Goal: Complete application form

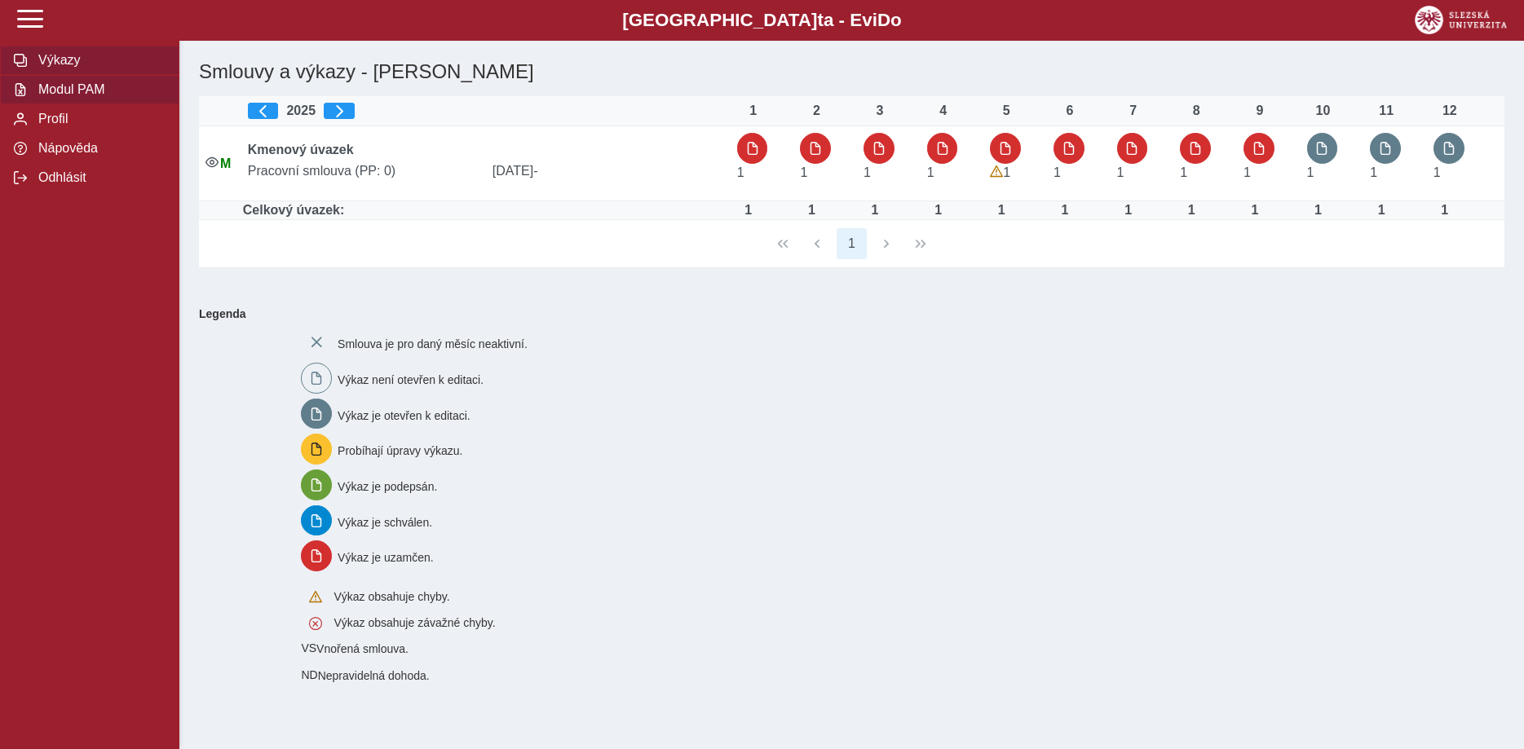
click at [49, 97] on span "Modul PAM" at bounding box center [99, 89] width 132 height 15
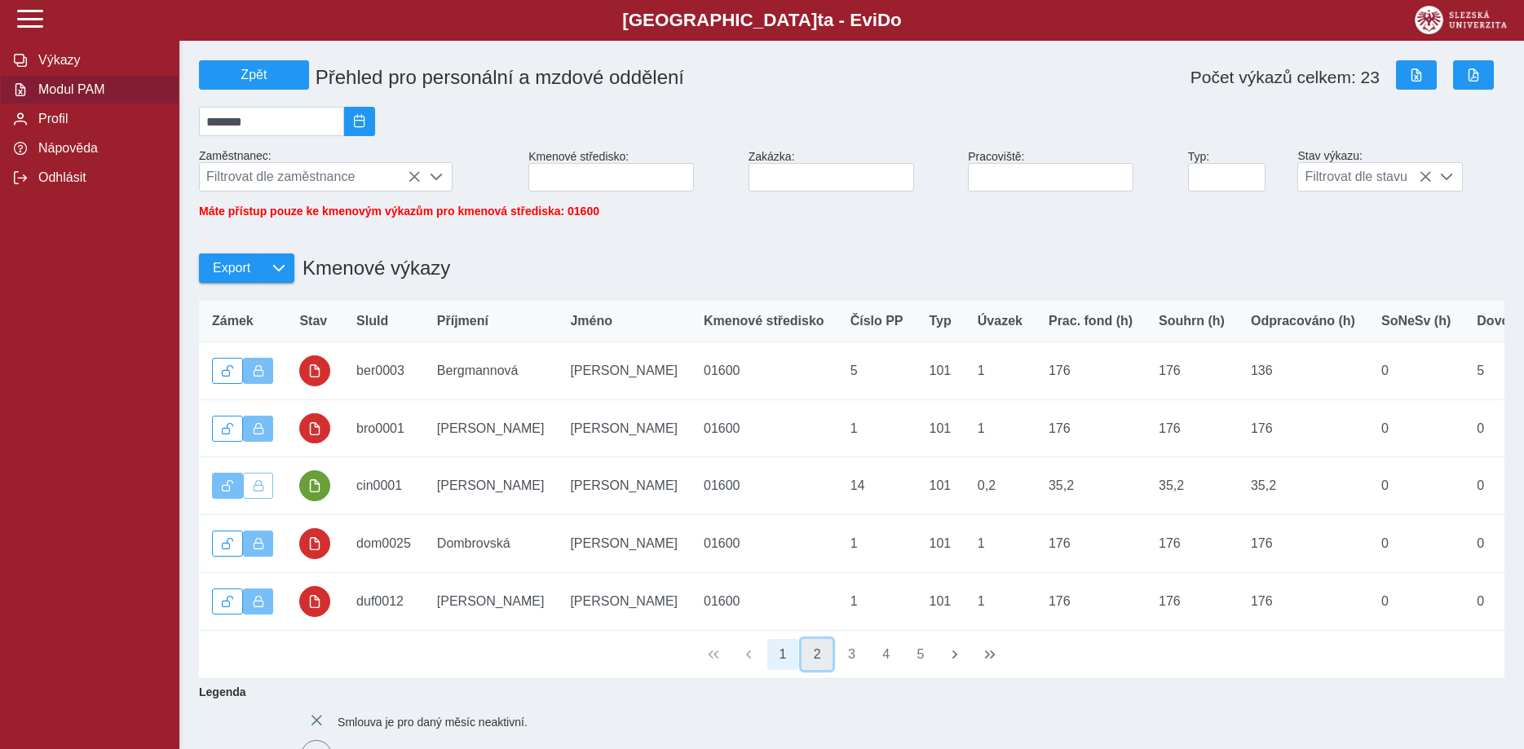
click at [816, 665] on button "2" at bounding box center [817, 654] width 31 height 31
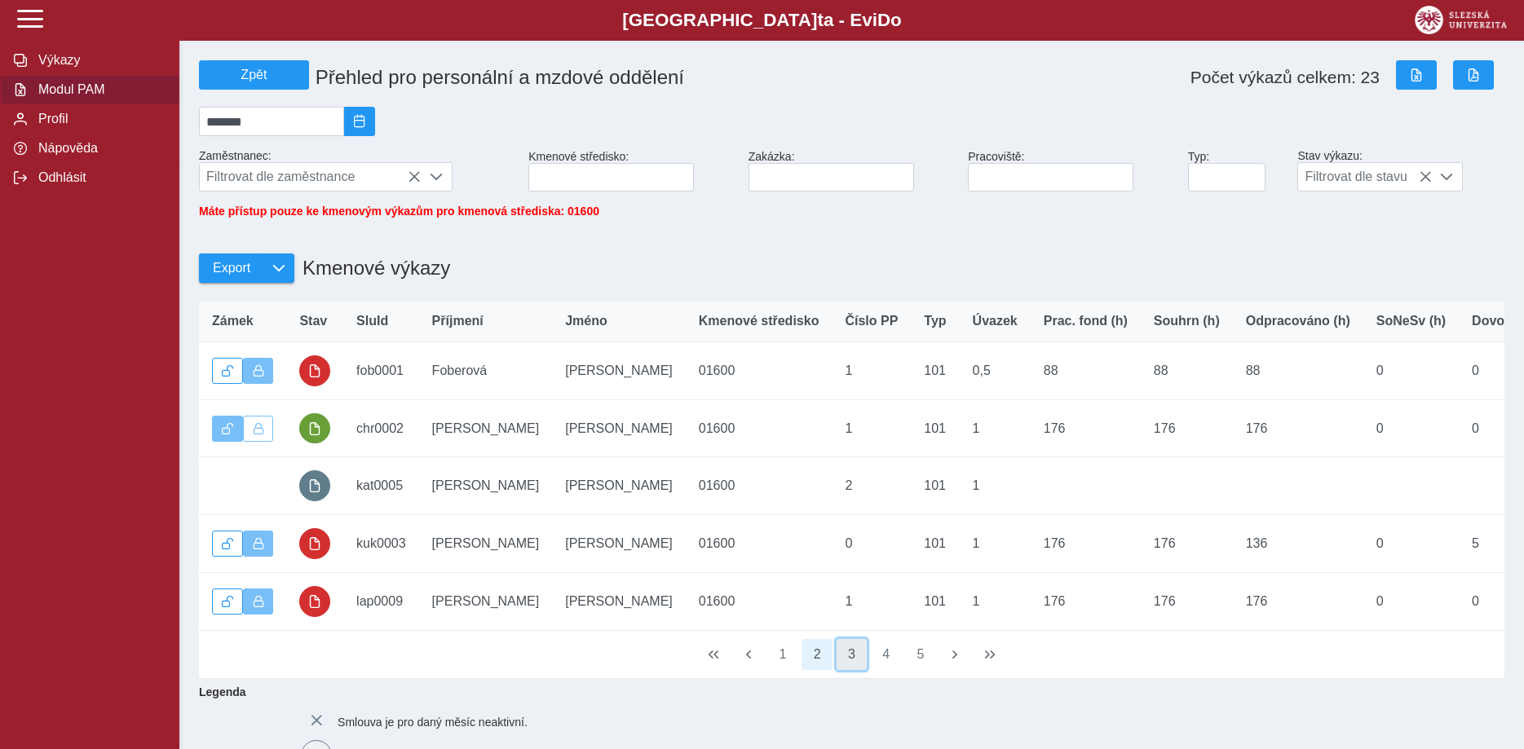
click at [847, 666] on button "3" at bounding box center [852, 654] width 31 height 31
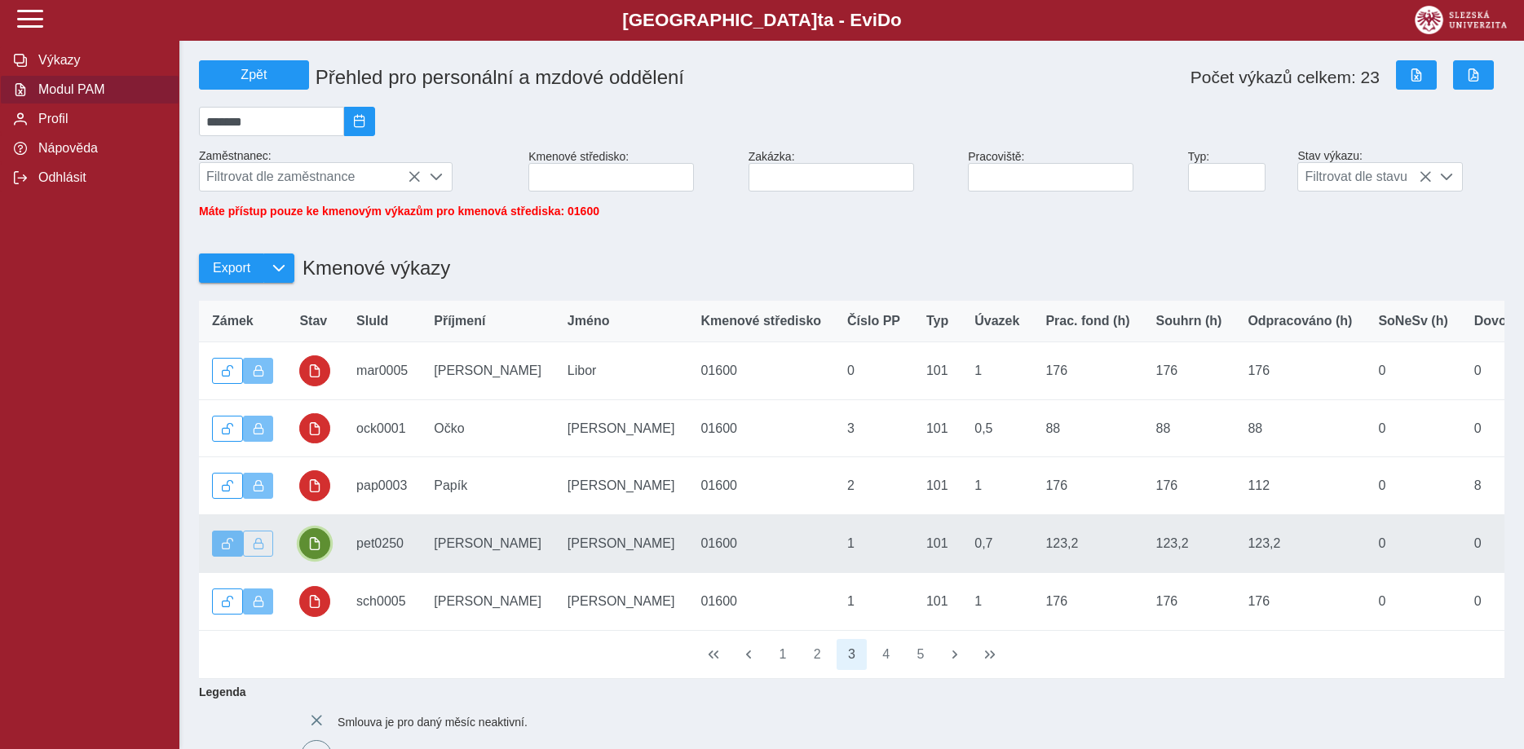
click at [318, 550] on span "button" at bounding box center [314, 543] width 13 height 13
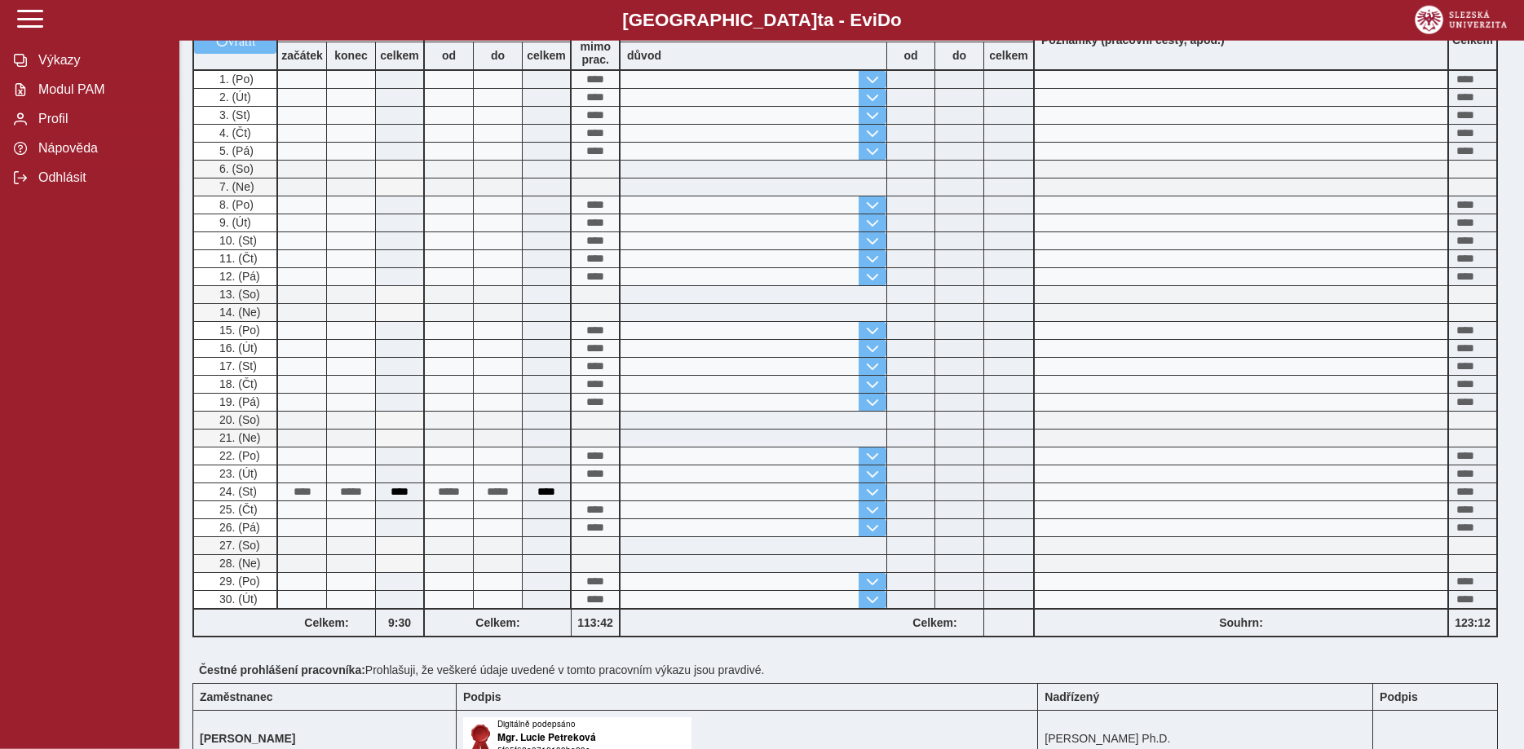
scroll to position [250, 0]
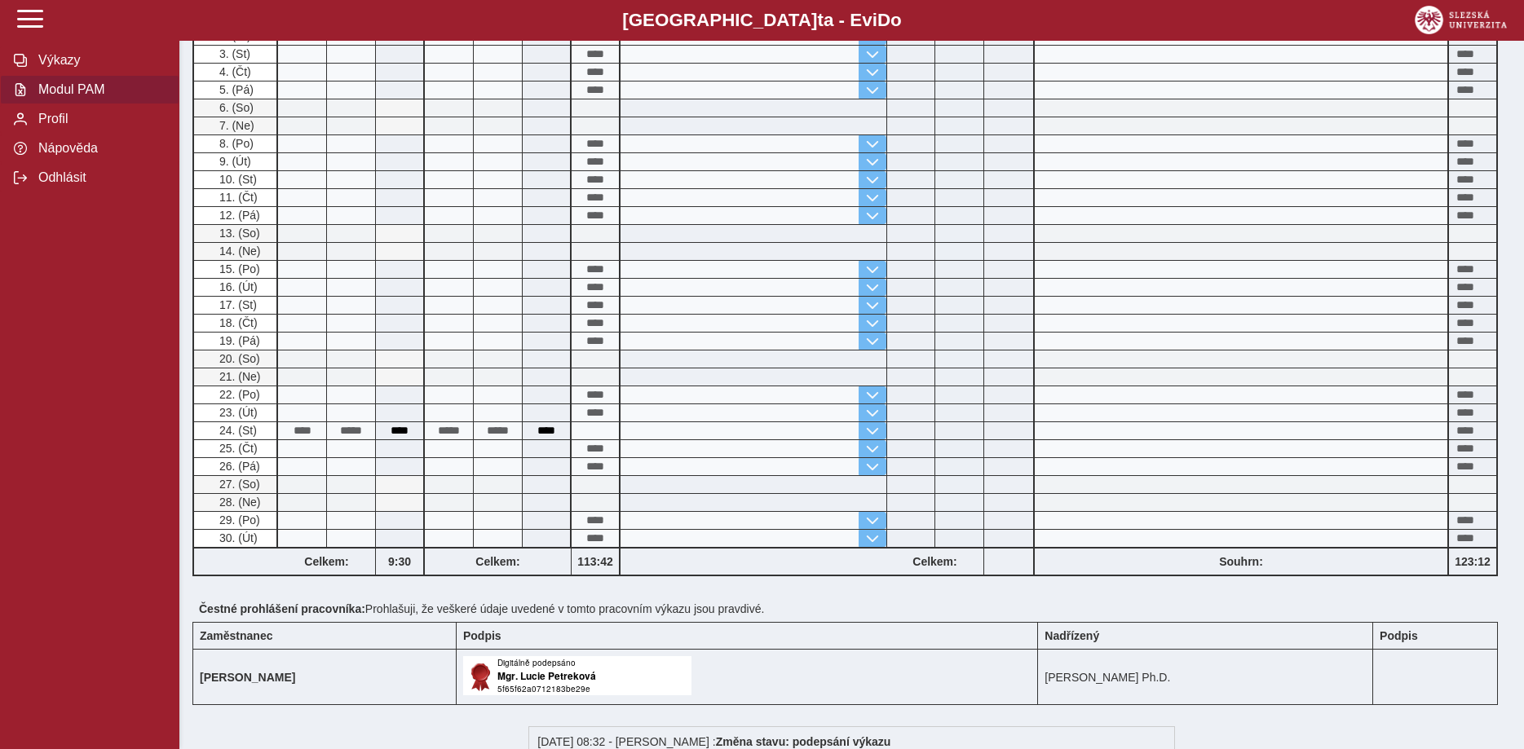
click at [48, 97] on span "Modul PAM" at bounding box center [99, 89] width 132 height 15
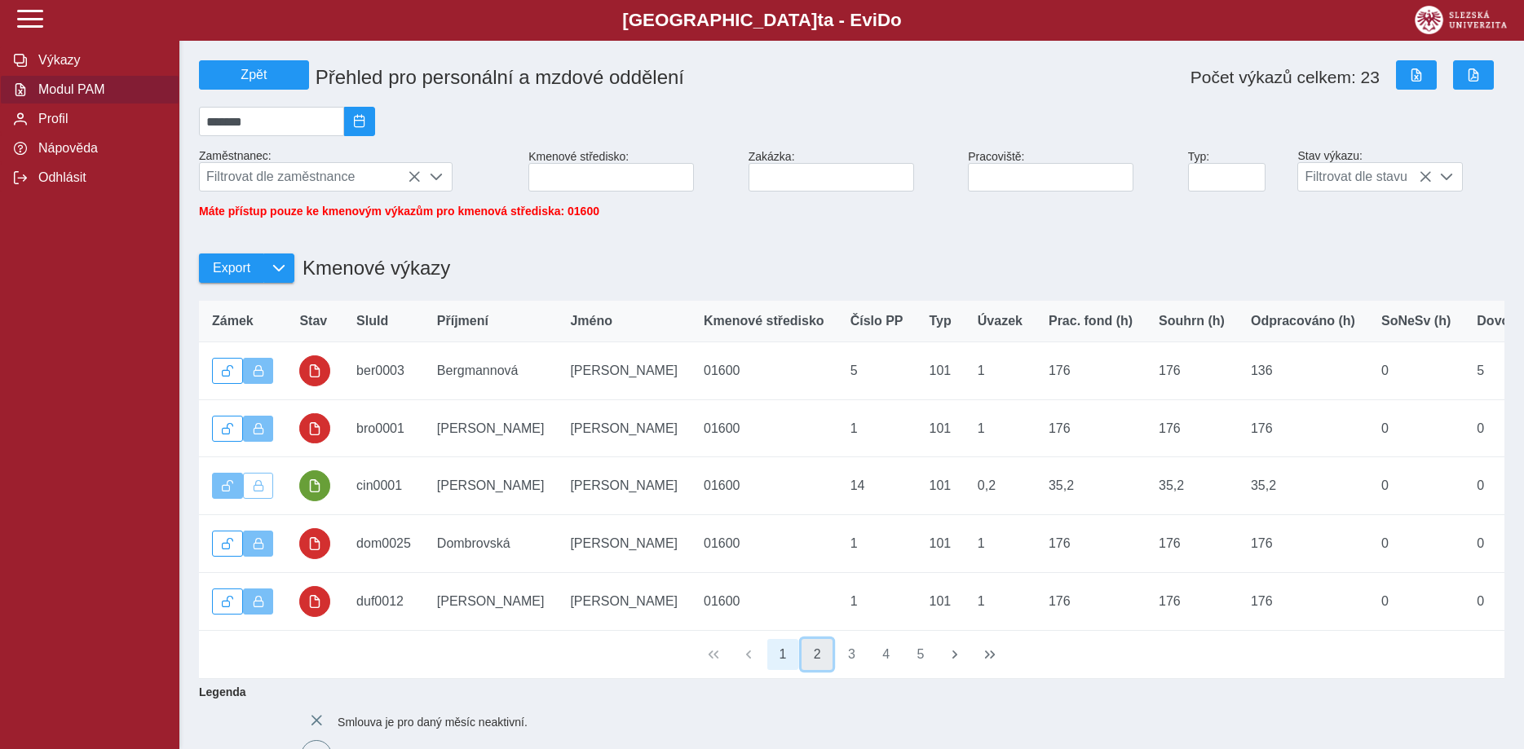
click at [819, 665] on button "2" at bounding box center [817, 654] width 31 height 31
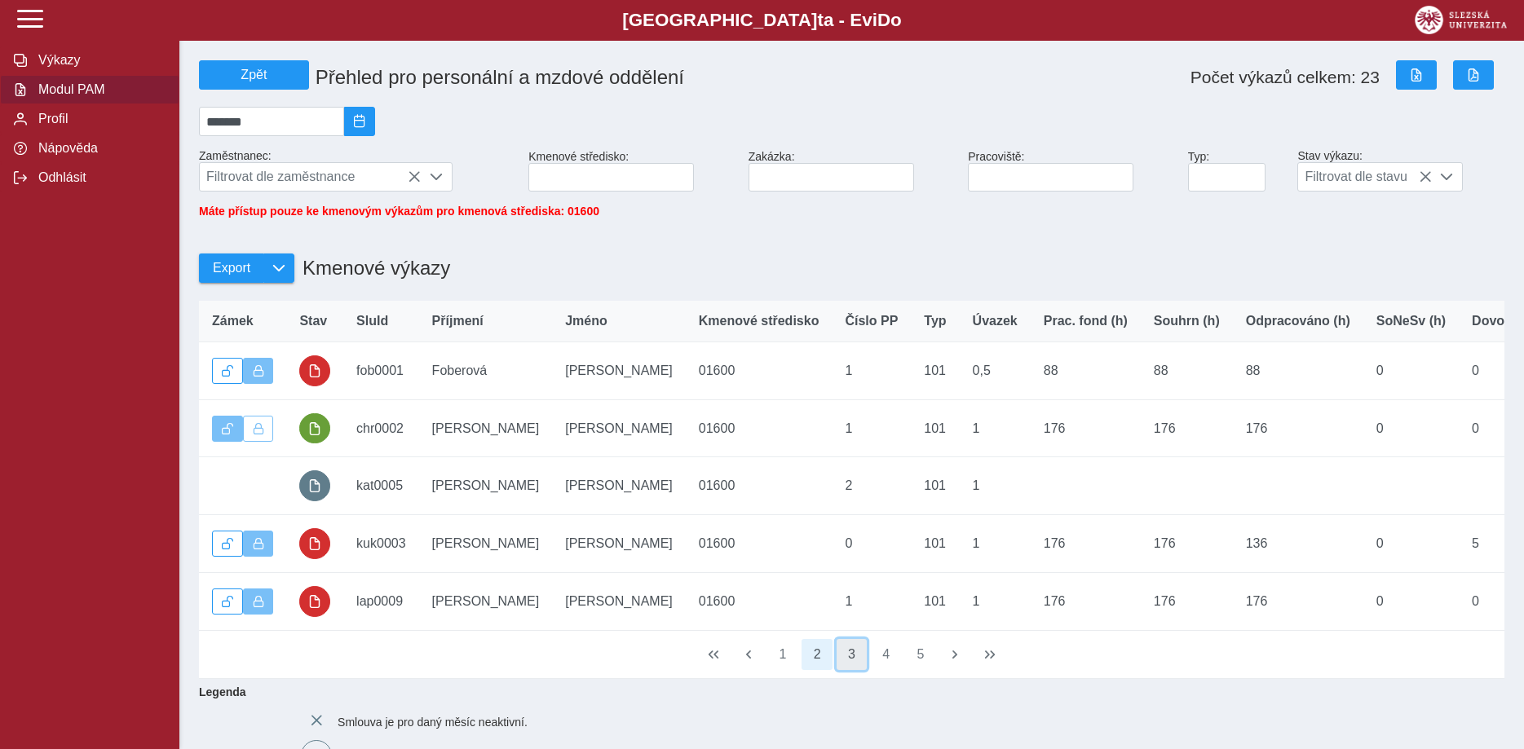
click at [853, 669] on button "3" at bounding box center [852, 654] width 31 height 31
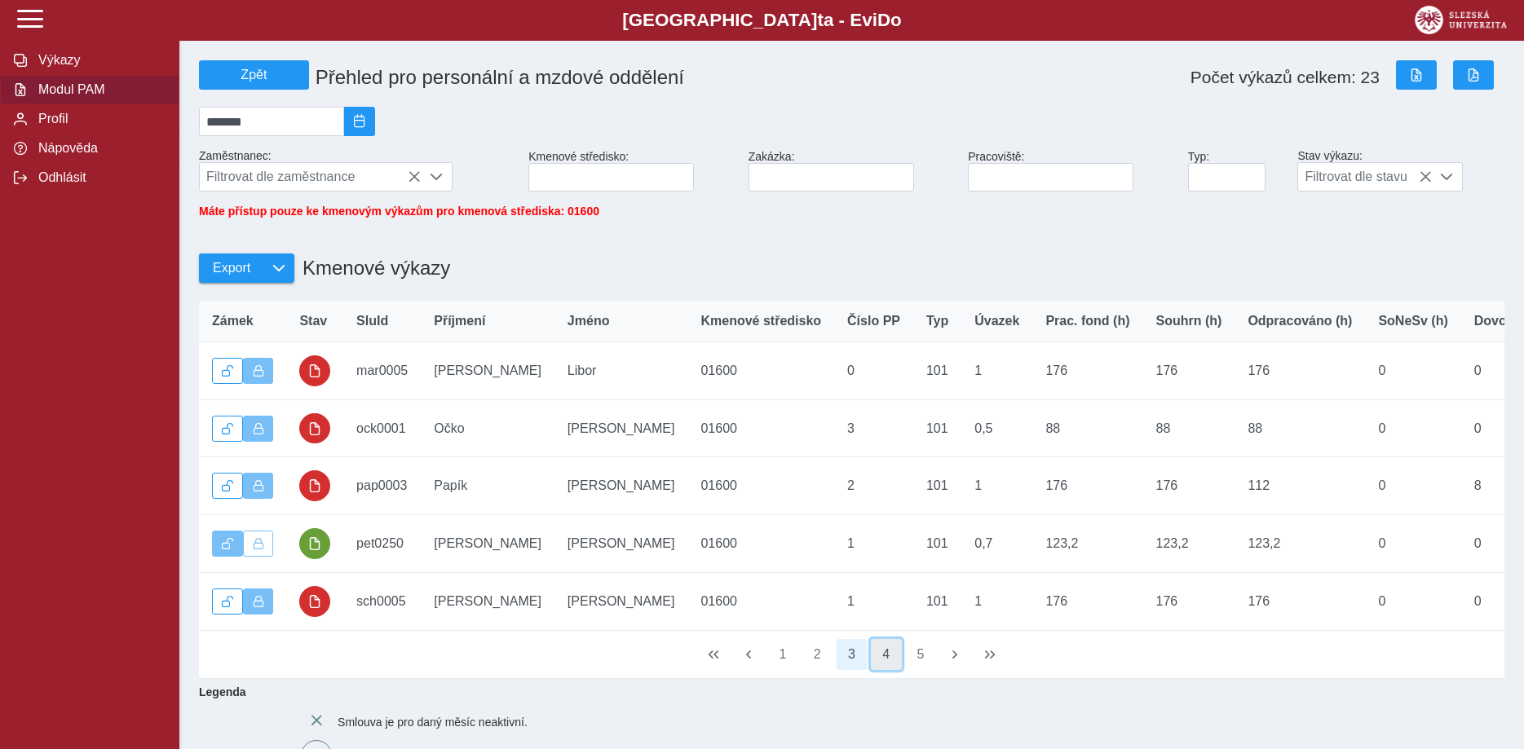
click at [887, 667] on button "4" at bounding box center [886, 654] width 31 height 31
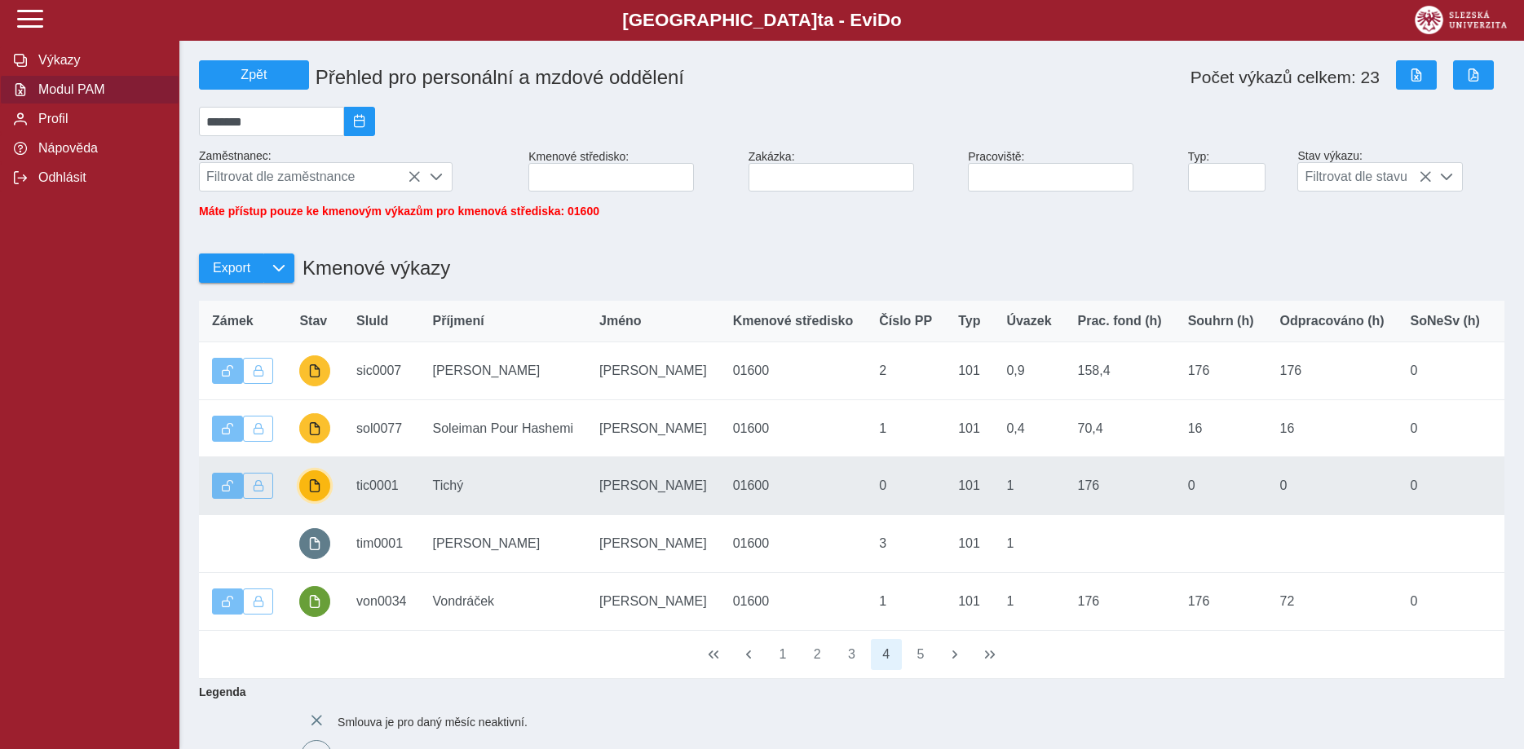
click at [318, 492] on span "button" at bounding box center [314, 485] width 13 height 13
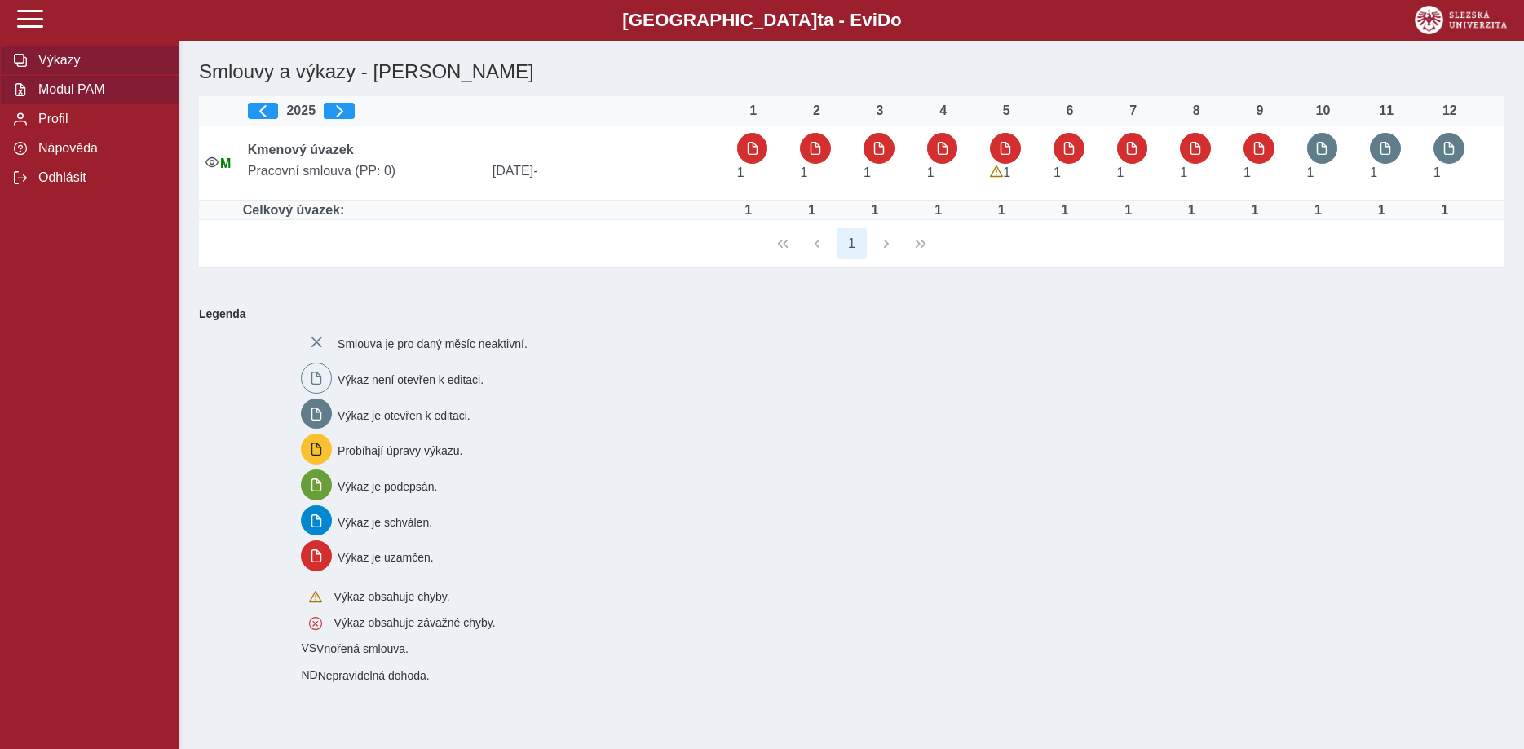
click at [84, 97] on span "Modul PAM" at bounding box center [99, 89] width 132 height 15
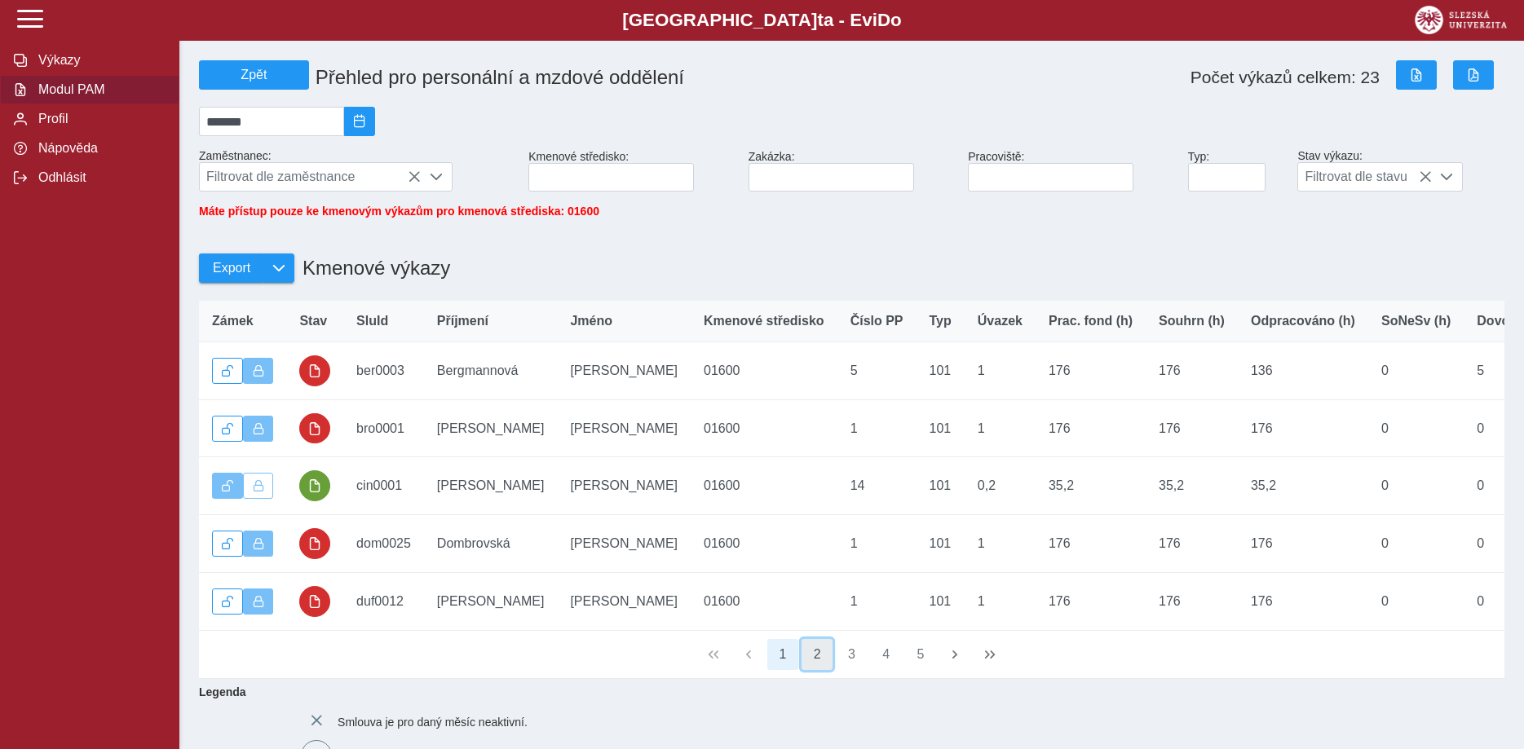
click at [816, 663] on button "2" at bounding box center [817, 654] width 31 height 31
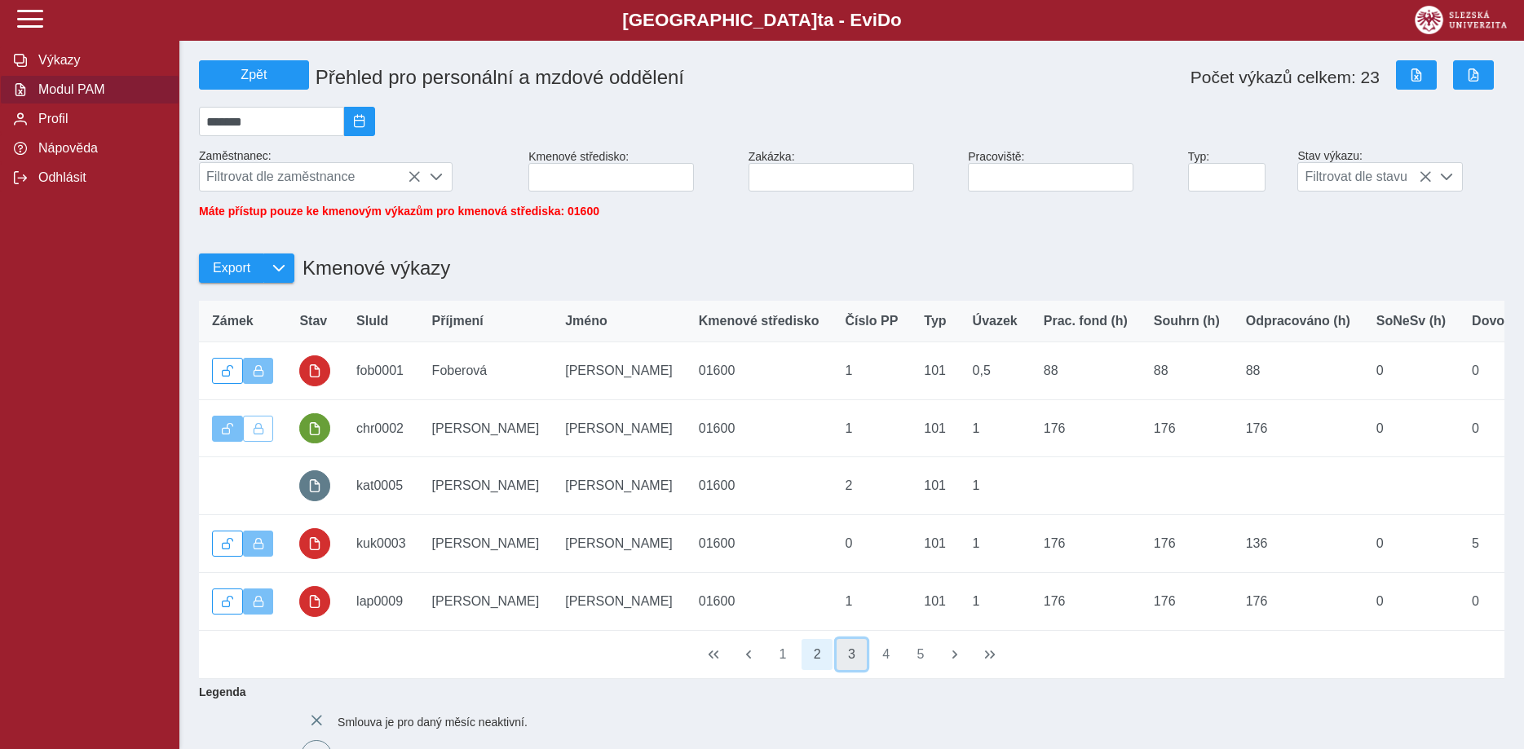
click at [853, 665] on button "3" at bounding box center [852, 654] width 31 height 31
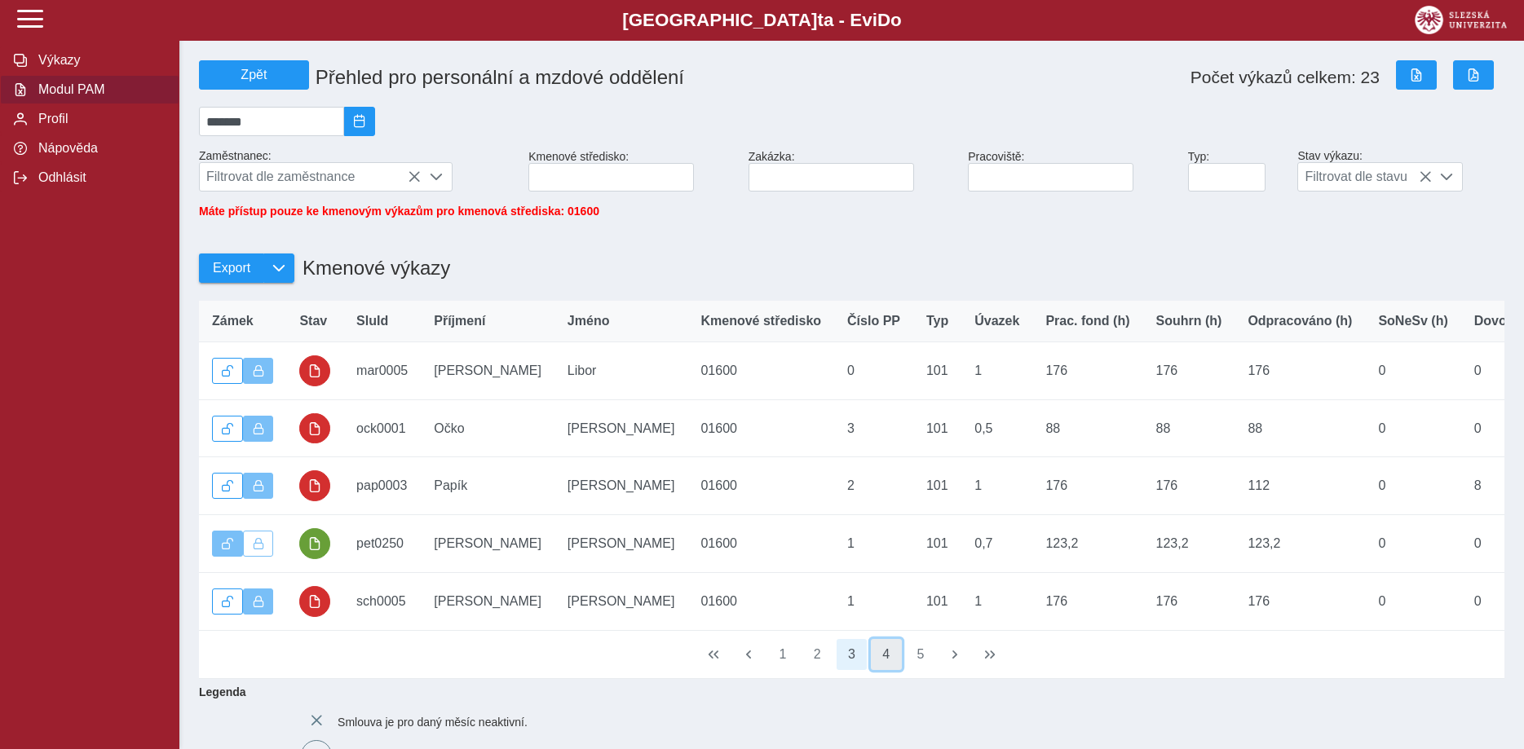
click at [883, 665] on button "4" at bounding box center [886, 654] width 31 height 31
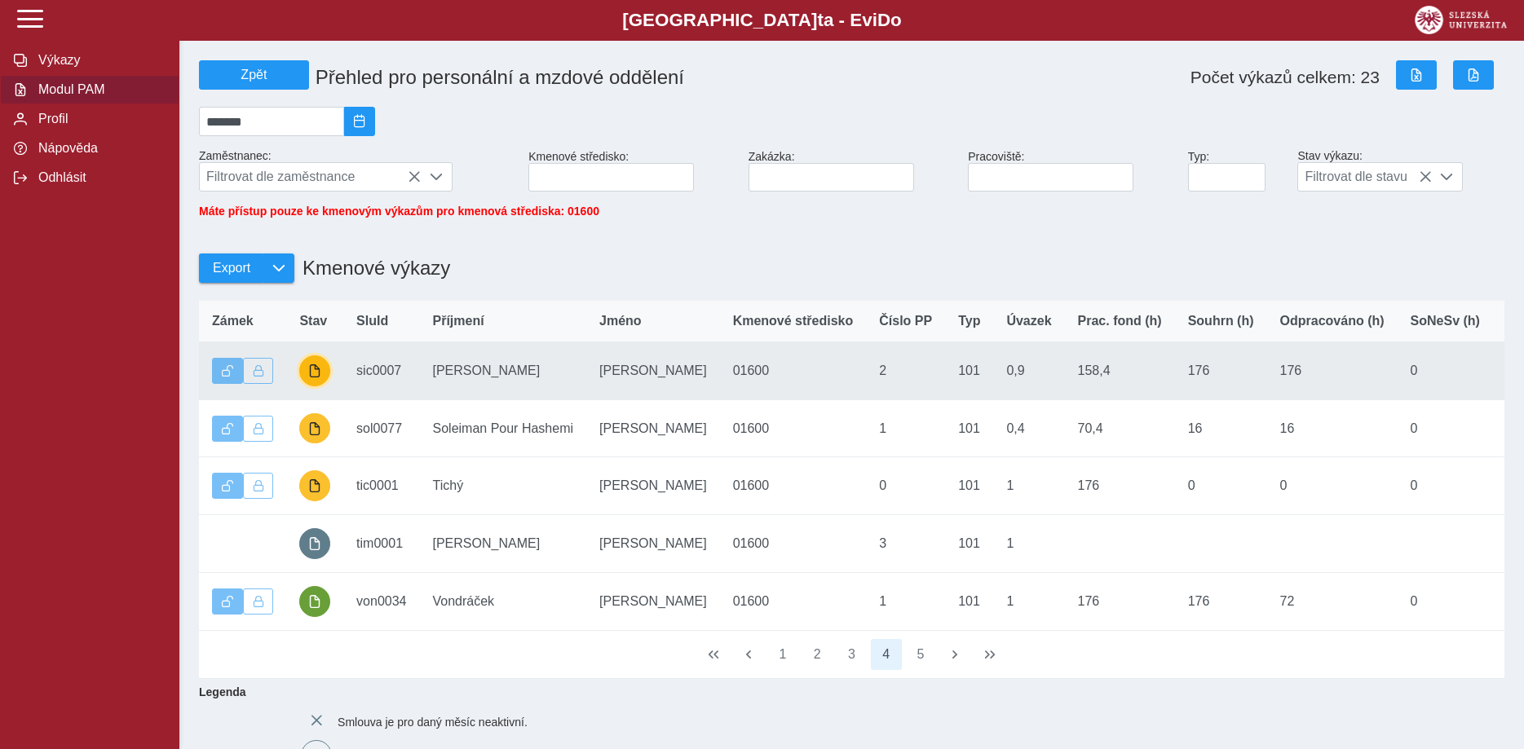
click at [316, 374] on button "button" at bounding box center [314, 370] width 31 height 31
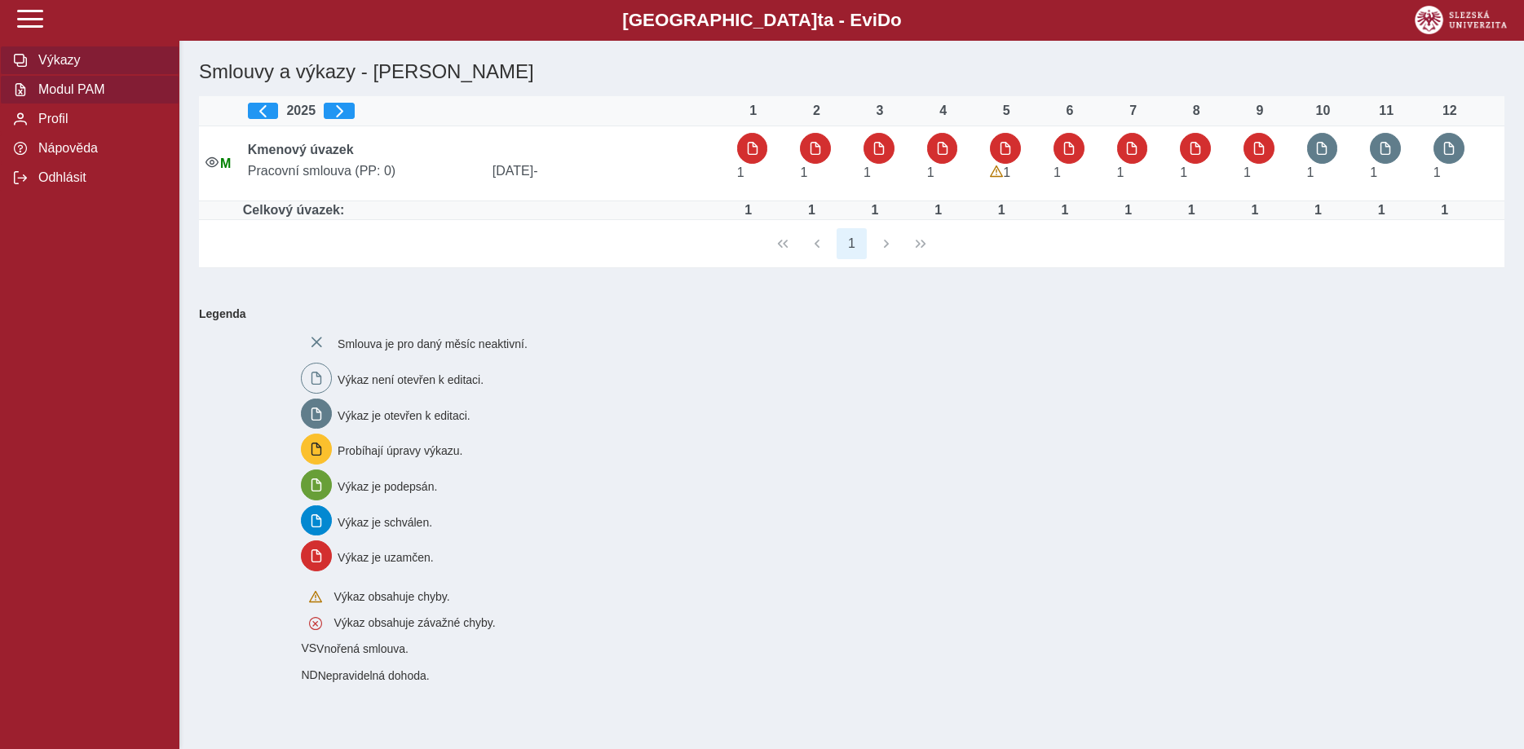
click at [89, 97] on span "Modul PAM" at bounding box center [99, 89] width 132 height 15
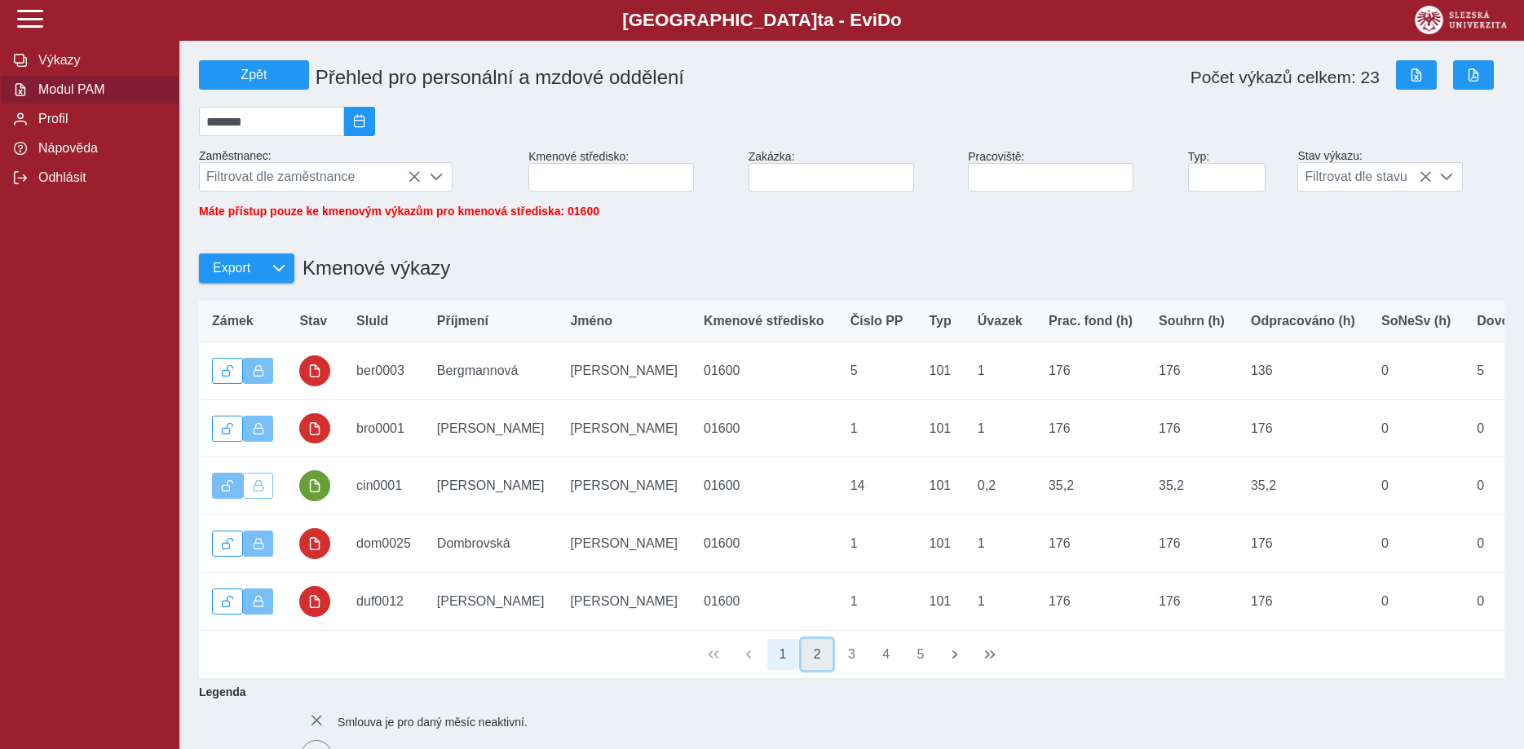
click at [814, 661] on button "2" at bounding box center [817, 654] width 31 height 31
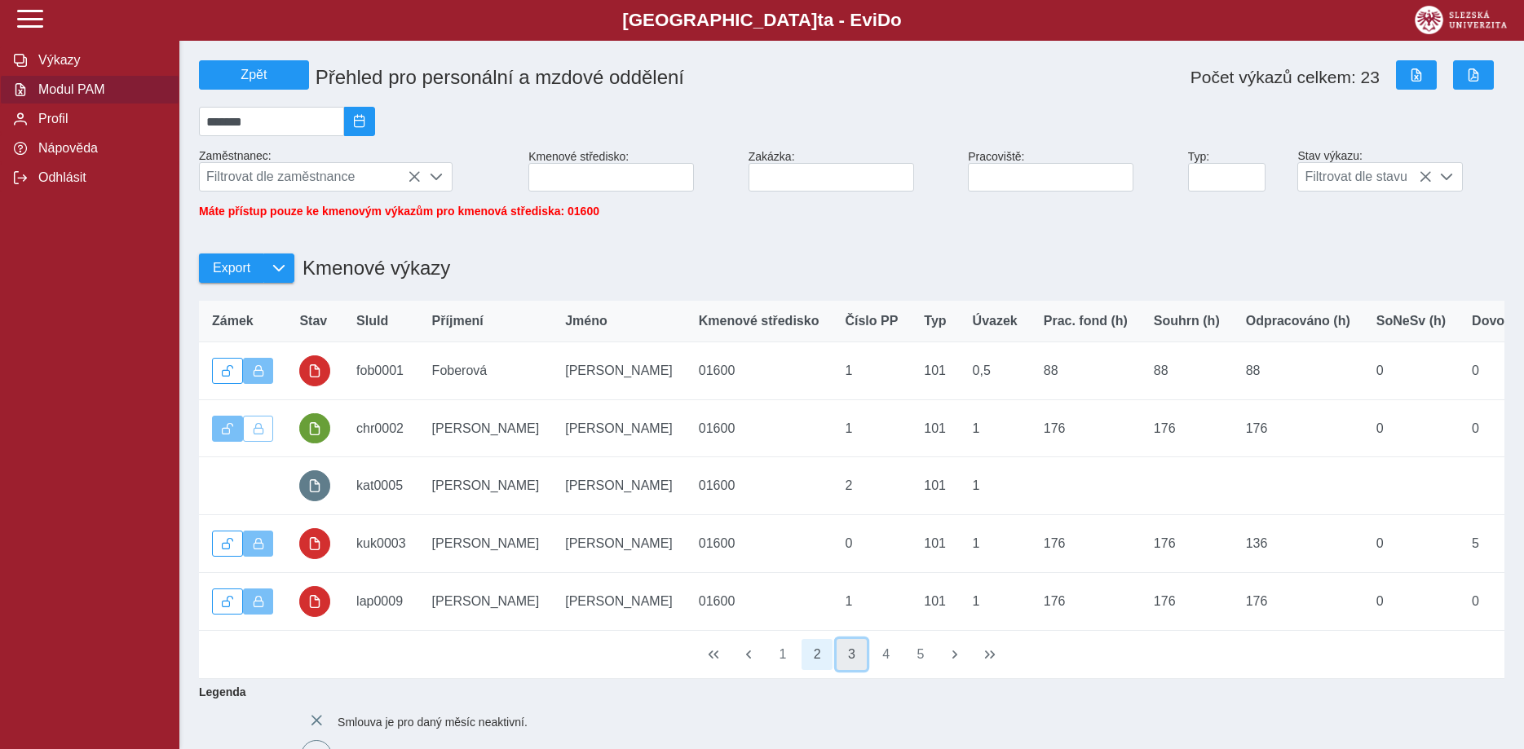
click at [855, 667] on button "3" at bounding box center [852, 654] width 31 height 31
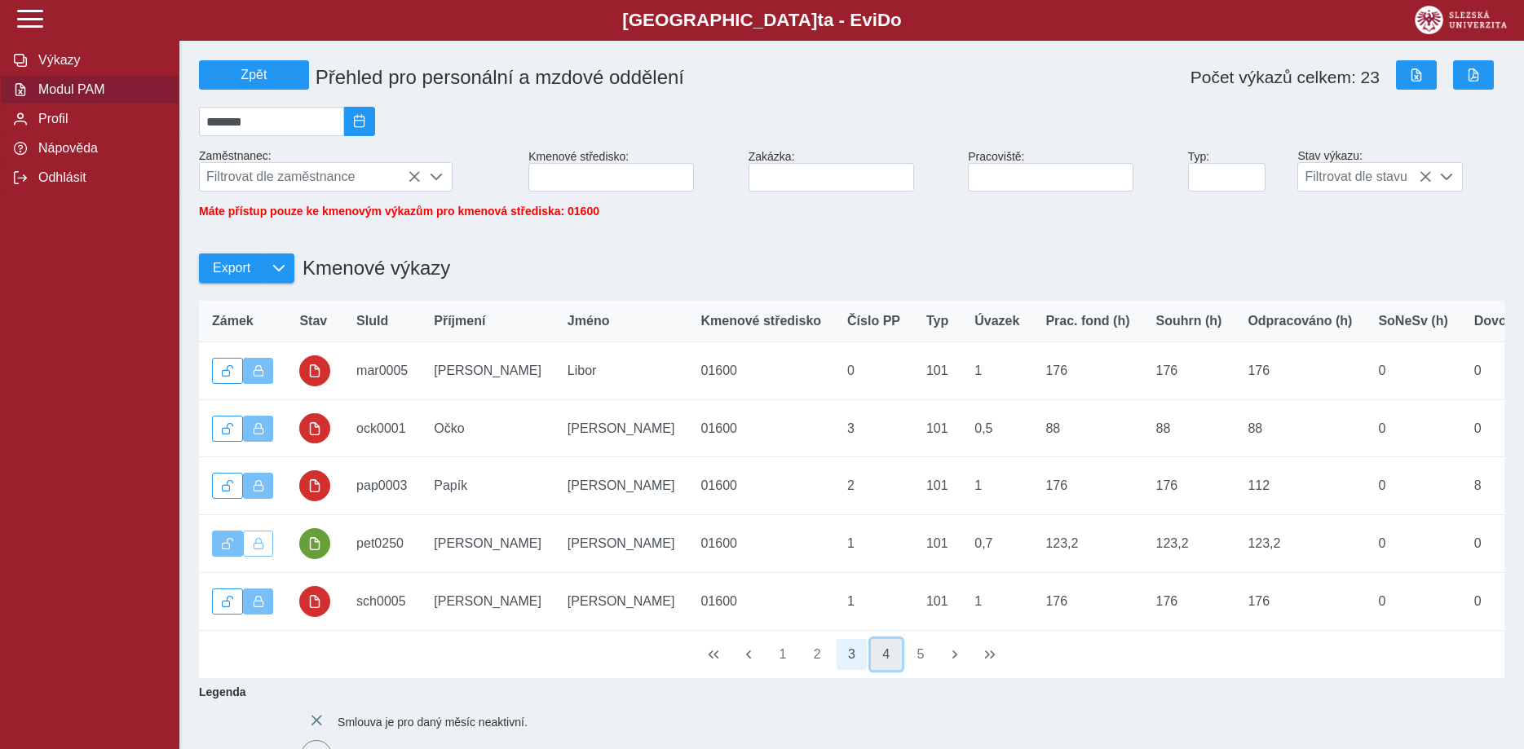
click at [890, 665] on button "4" at bounding box center [886, 654] width 31 height 31
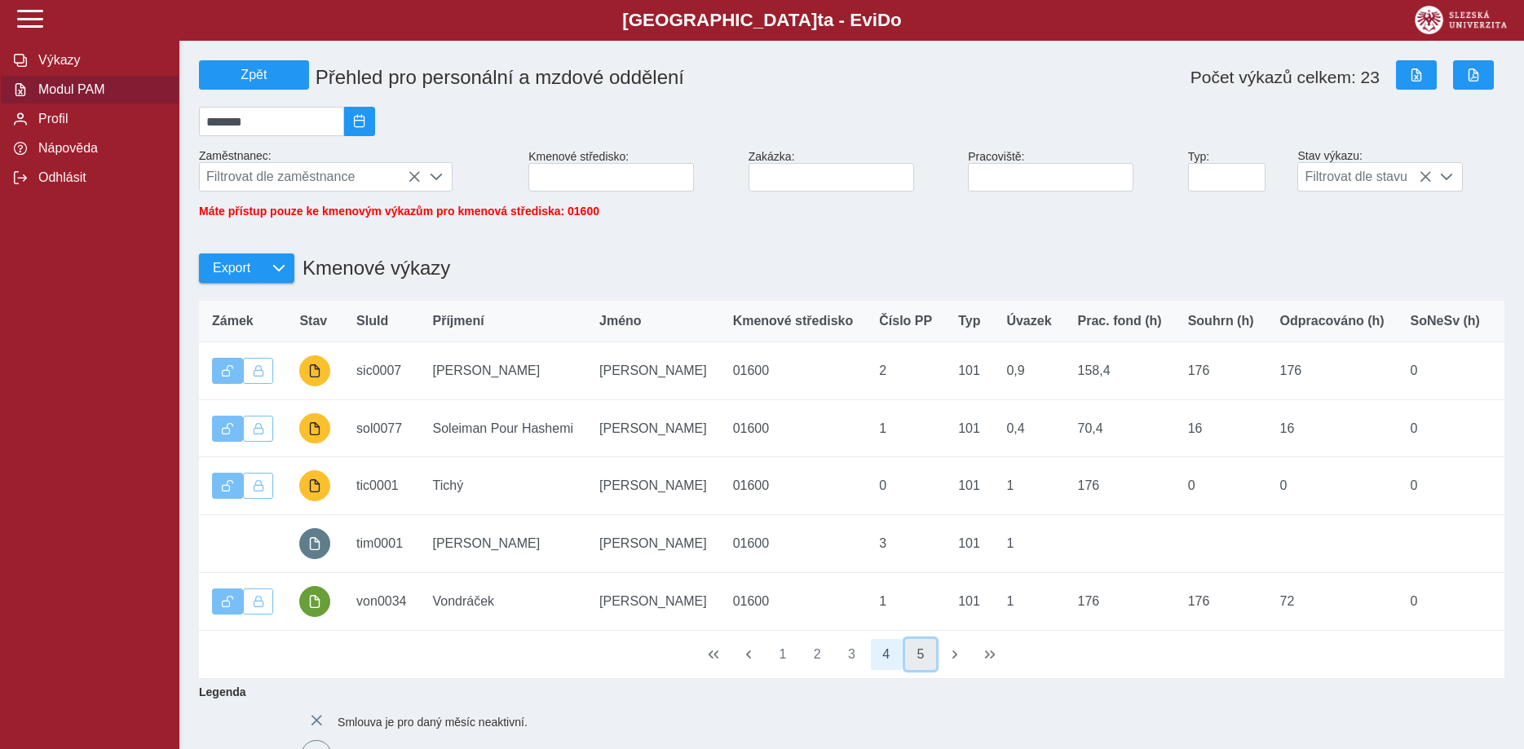
click at [921, 667] on button "5" at bounding box center [920, 654] width 31 height 31
